Goal: Task Accomplishment & Management: Manage account settings

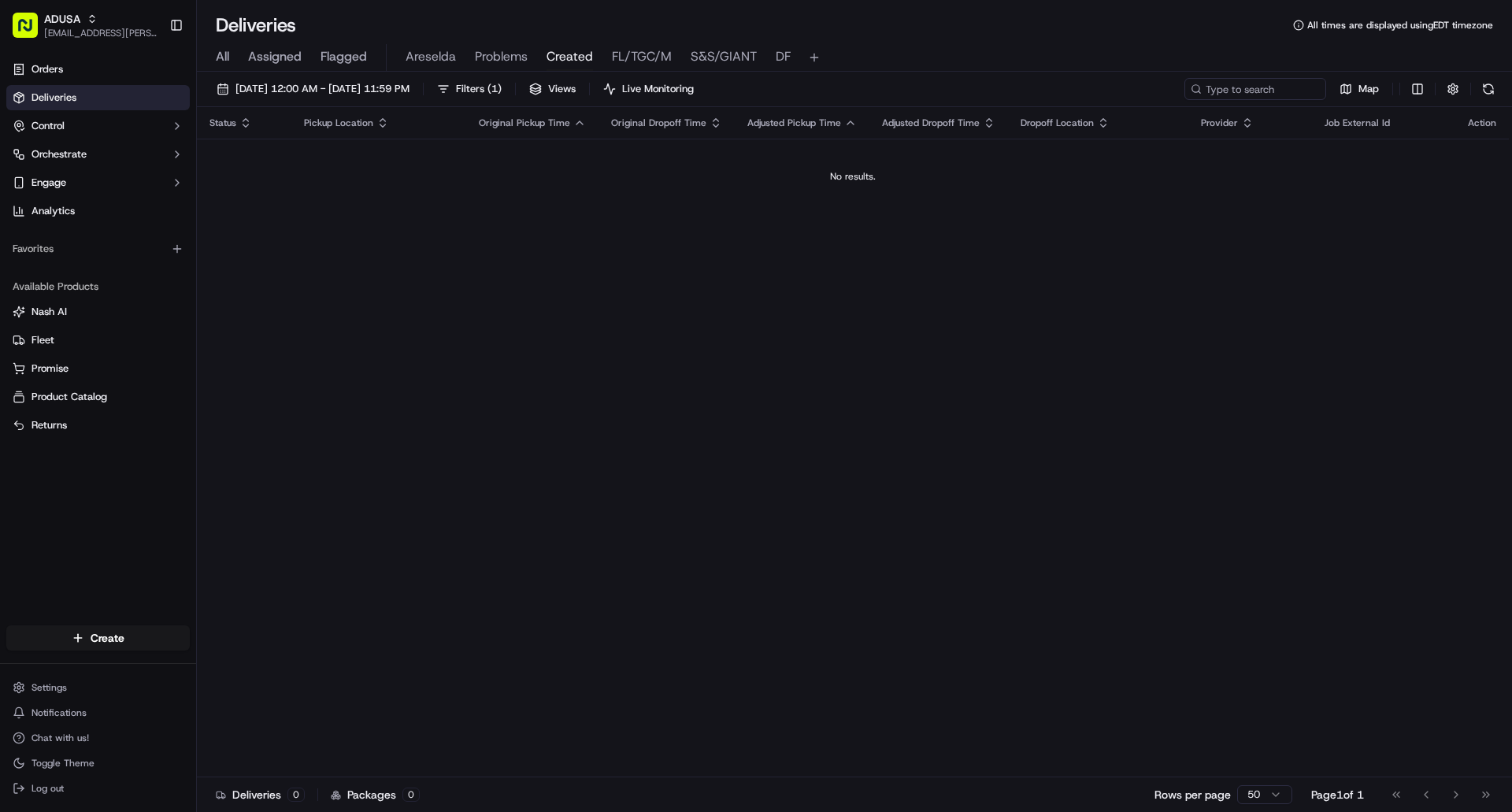
click at [219, 55] on span "All" at bounding box center [223, 56] width 14 height 19
click at [220, 53] on span "All" at bounding box center [223, 56] width 14 height 19
click at [30, 795] on button "Log out" at bounding box center [97, 788] width 184 height 22
